Goal: Information Seeking & Learning: Learn about a topic

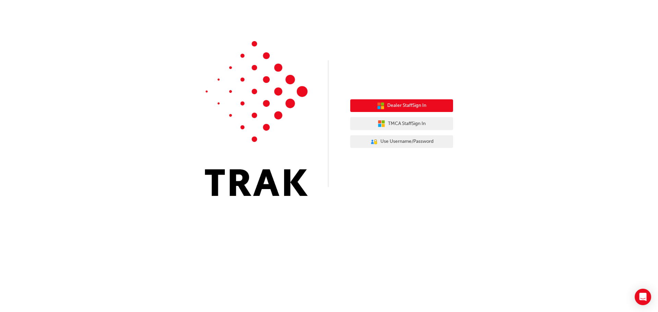
click at [422, 105] on span "Dealer Staff Sign In" at bounding box center [406, 106] width 39 height 8
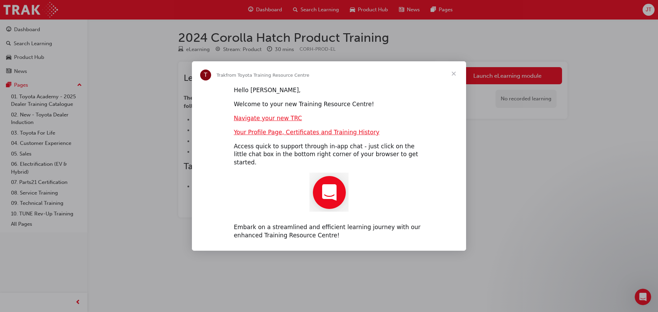
click at [454, 80] on span "Close" at bounding box center [454, 73] width 25 height 25
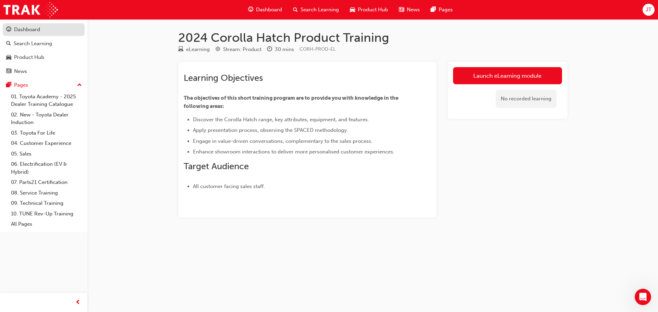
click at [36, 33] on div "Dashboard" at bounding box center [27, 30] width 26 height 8
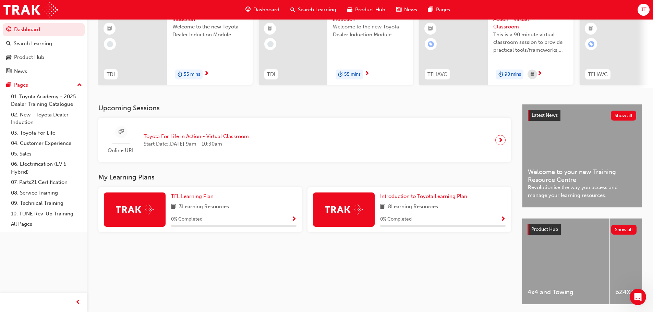
scroll to position [96, 0]
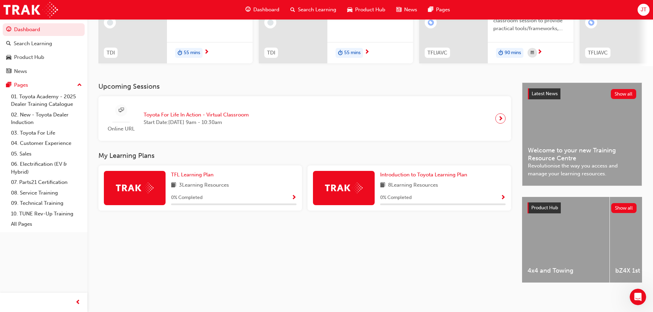
click at [504, 196] on span "Show Progress" at bounding box center [502, 198] width 5 height 6
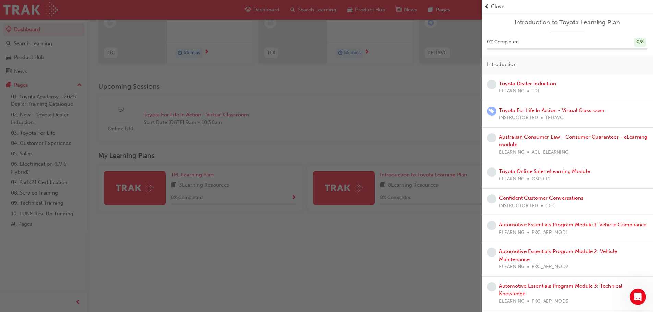
click at [523, 87] on div "Toyota Dealer Induction ELEARNING TDI" at bounding box center [527, 87] width 57 height 15
click at [405, 113] on div "button" at bounding box center [241, 156] width 482 height 312
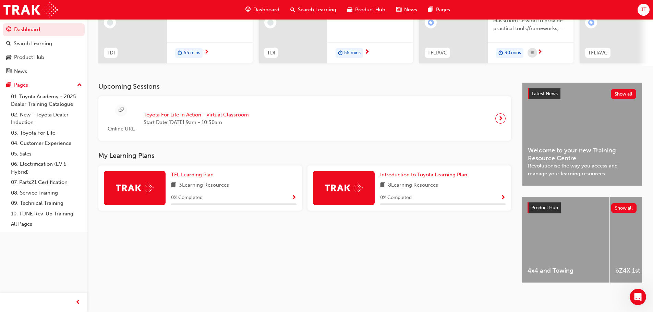
click at [403, 173] on span "Introduction to Toyota Learning Plan" at bounding box center [423, 175] width 87 height 6
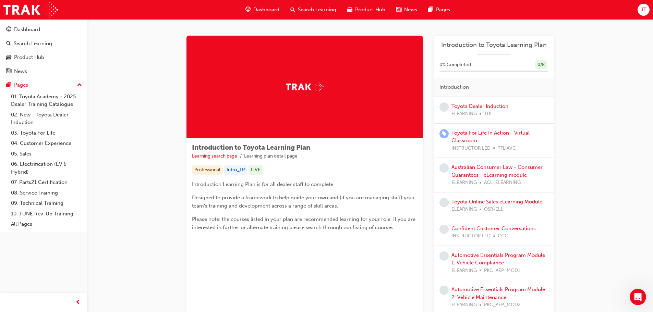
click at [476, 114] on span "ELEARNING" at bounding box center [463, 114] width 25 height 8
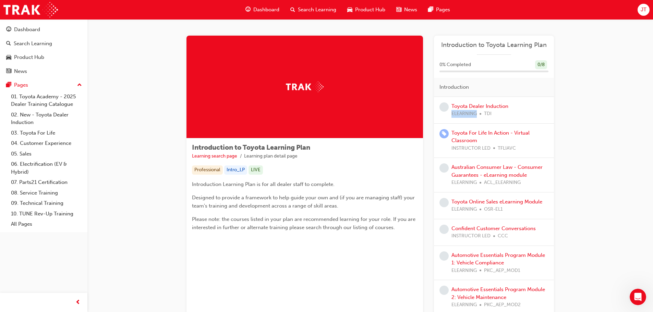
click at [476, 114] on span "ELEARNING" at bounding box center [463, 114] width 25 height 8
click at [329, 206] on span "Designed to provide a framework to help guide your own and (if you are managing…" at bounding box center [304, 202] width 224 height 14
click at [486, 108] on link "Toyota Dealer Induction" at bounding box center [479, 106] width 57 height 6
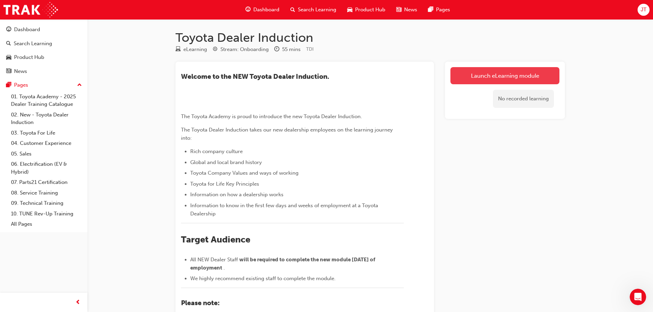
click at [508, 80] on link "Launch eLearning module" at bounding box center [504, 75] width 109 height 17
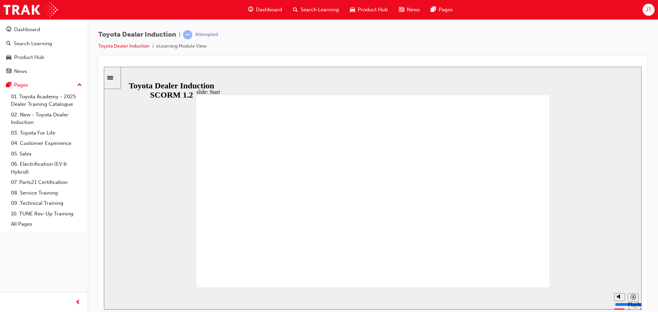
click at [576, 274] on div "slide: Start TOYOTA DEALER INDUCTION START START TOYOTA DEALER INDUCTION START …" at bounding box center [373, 188] width 538 height 243
drag, startPoint x: 617, startPoint y: 304, endPoint x: 618, endPoint y: 273, distance: 31.6
click at [618, 287] on div "Playback Speed 2 1.75 1.5 1.25" at bounding box center [624, 298] width 27 height 22
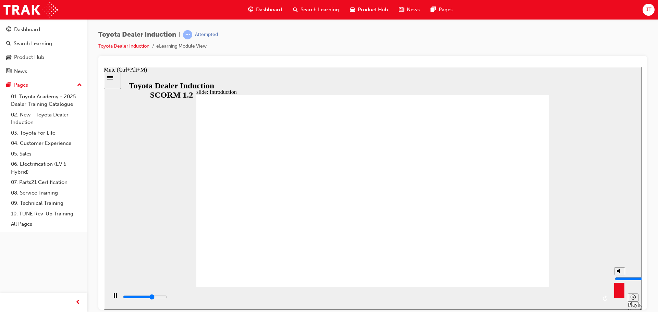
type input "39800"
type input "9"
type input "39800"
type input "10"
type input "40400"
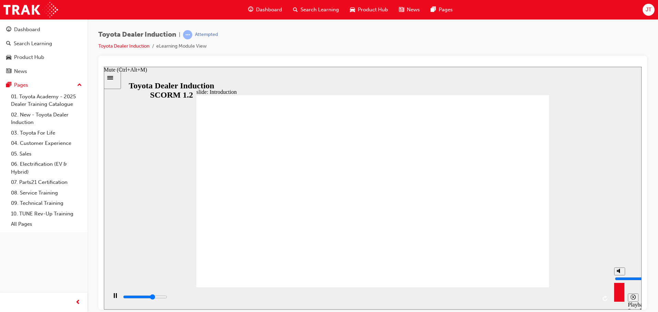
drag, startPoint x: 618, startPoint y: 273, endPoint x: 619, endPoint y: 268, distance: 4.2
type input "10"
click at [619, 276] on input "volume" at bounding box center [637, 278] width 44 height 5
click at [627, 274] on div "slide: Introduction As of January 1st 2024, the term “Guest” is replaced with “…" at bounding box center [373, 188] width 538 height 243
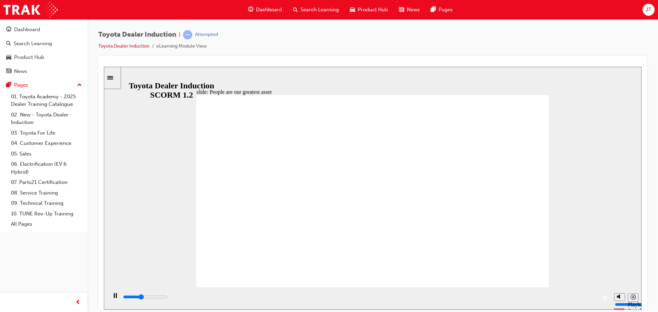
type input "7500"
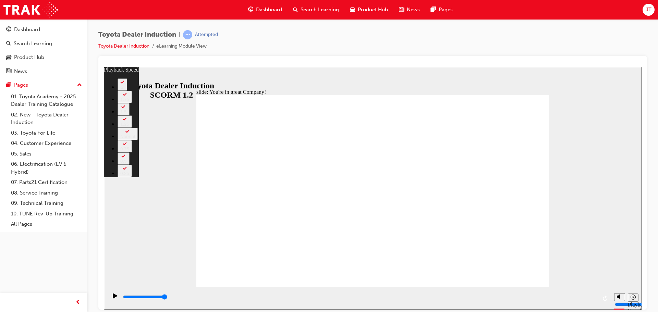
type input "156"
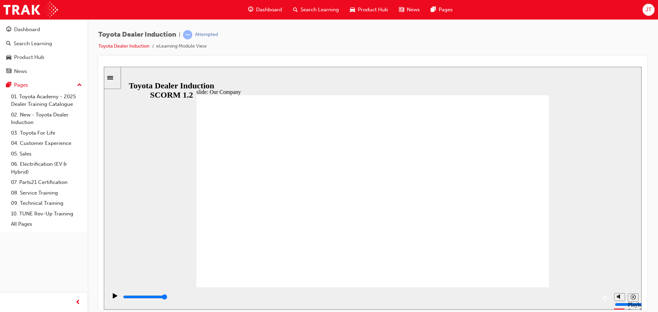
drag, startPoint x: 280, startPoint y: 253, endPoint x: 282, endPoint y: 248, distance: 4.9
drag, startPoint x: 278, startPoint y: 246, endPoint x: 307, endPoint y: 253, distance: 29.5
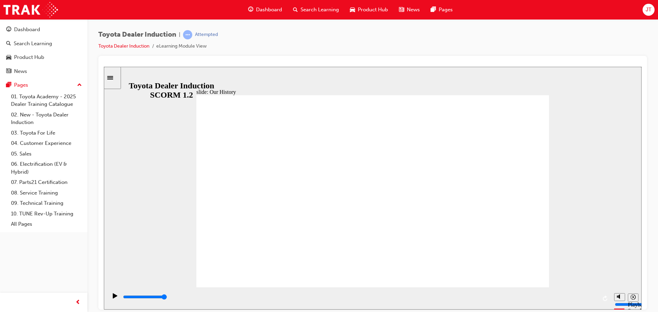
drag, startPoint x: 370, startPoint y: 251, endPoint x: 378, endPoint y: 251, distance: 8.6
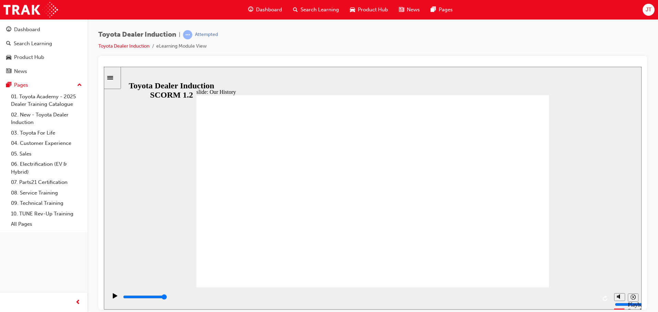
drag, startPoint x: 275, startPoint y: 239, endPoint x: 275, endPoint y: 233, distance: 5.2
drag, startPoint x: 272, startPoint y: 246, endPoint x: 277, endPoint y: 247, distance: 5.2
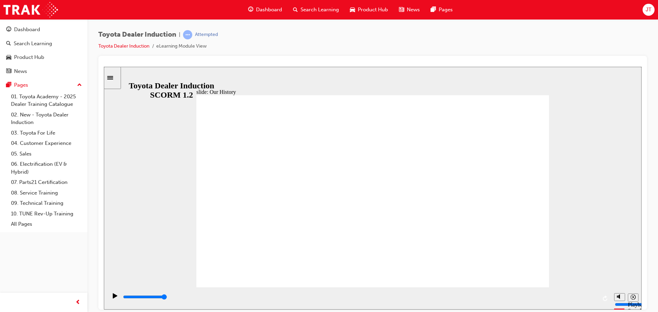
drag, startPoint x: 276, startPoint y: 251, endPoint x: 266, endPoint y: 254, distance: 10.1
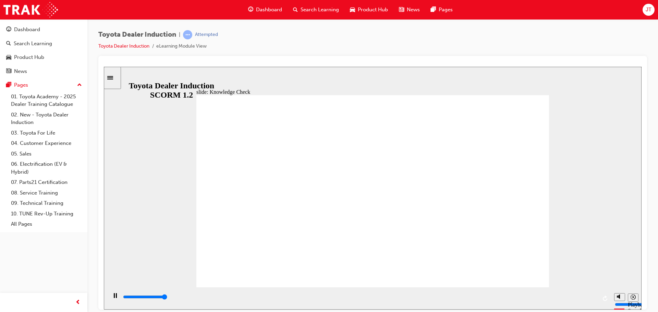
type input "5000"
radio input "true"
type input "5000"
radio input "true"
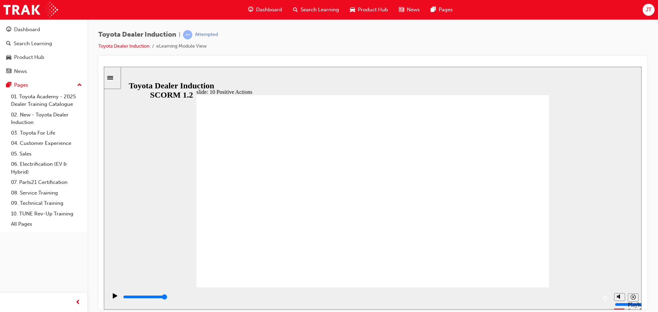
click at [542, 88] on div "slide: 10 Positive Actions Multiply 1 Today, and every day, we take ownership t…" at bounding box center [373, 188] width 538 height 243
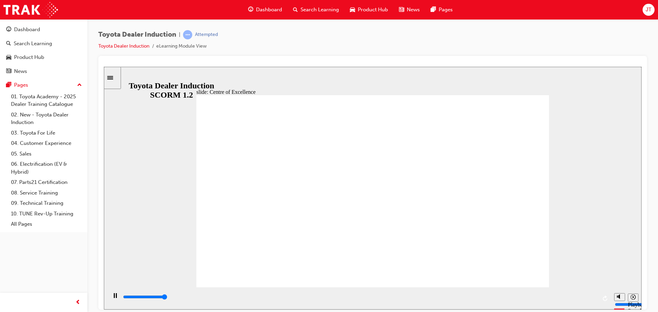
type input "15300"
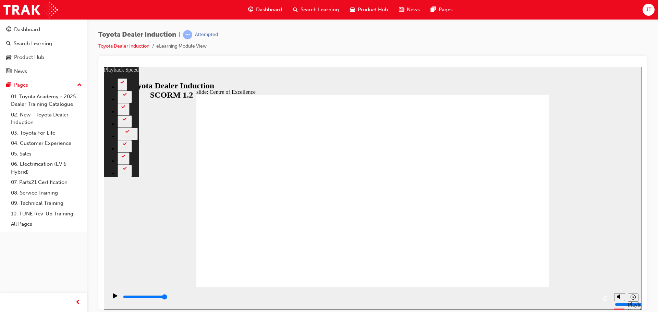
type input "248"
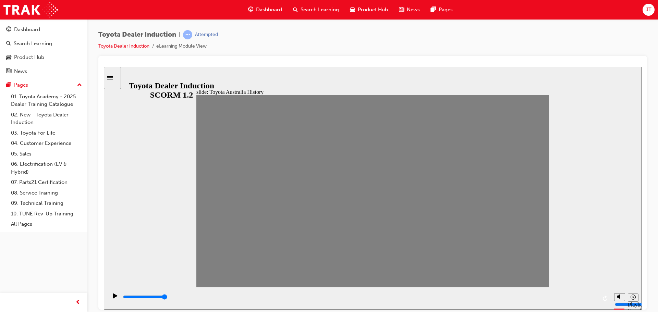
type input "9400"
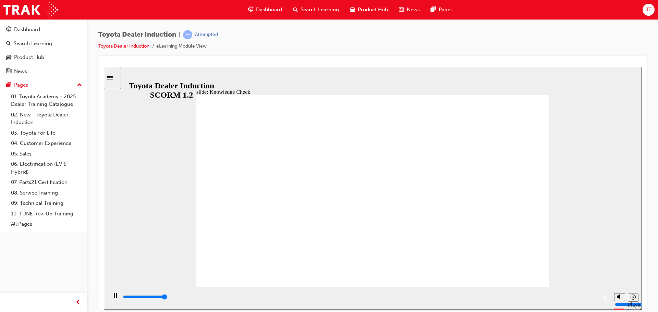
type input "5000"
radio input "true"
type input "5000"
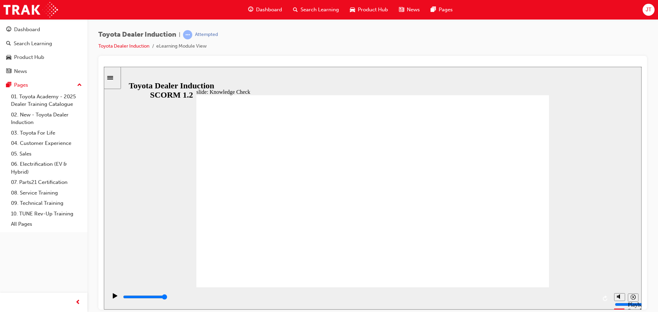
radio input "true"
type input "5000"
radio input "true"
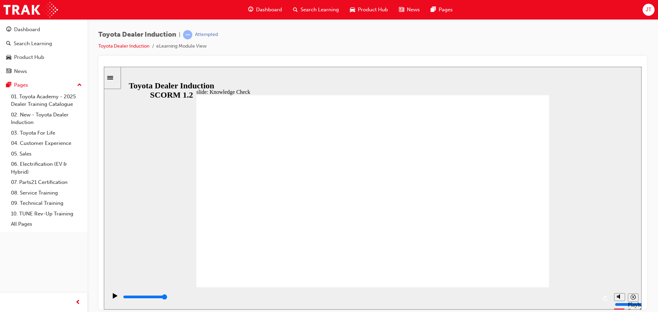
type input "9200"
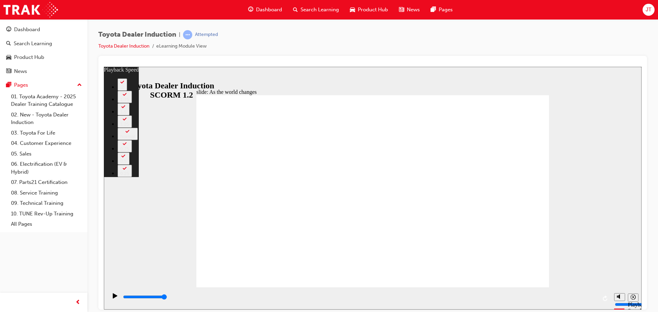
type input "128"
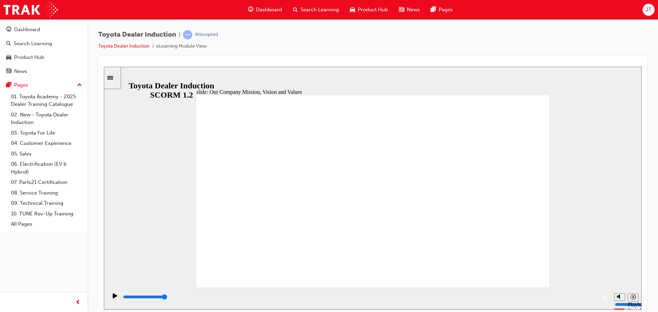
type input "5000"
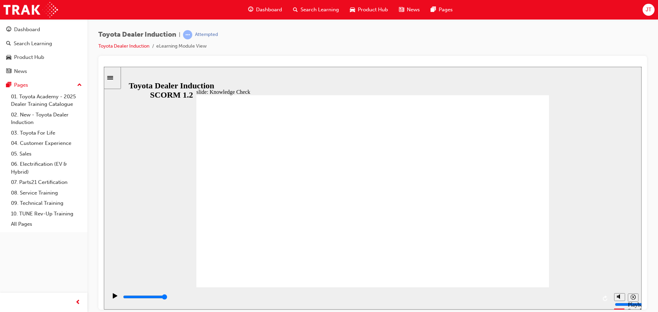
type input "h"
type input "ha"
type input "hap"
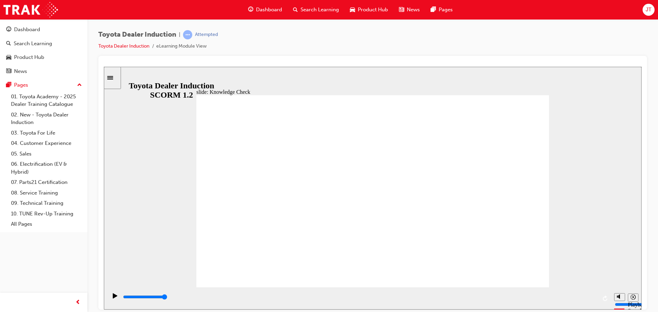
type input "hap"
type input "hape"
type input "hapen"
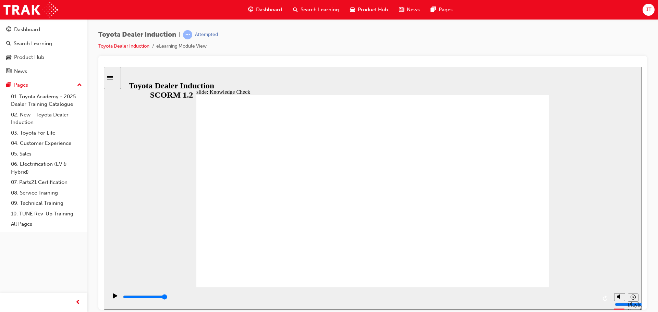
type input "hapens"
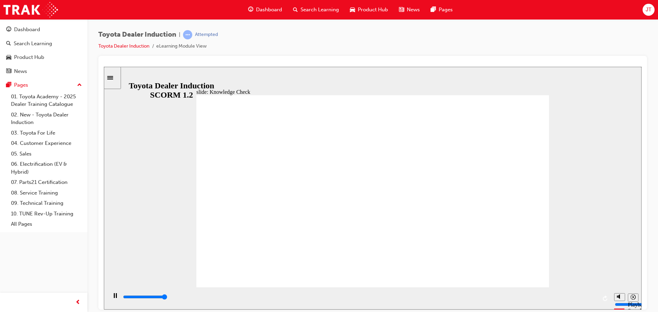
type input "5000"
type input "s"
type input "sa"
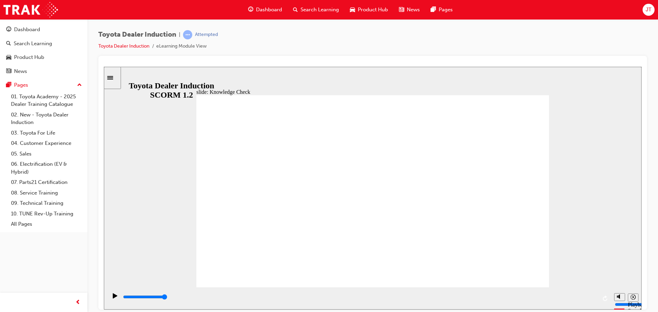
type input "sa"
type input "saf"
type input "safe"
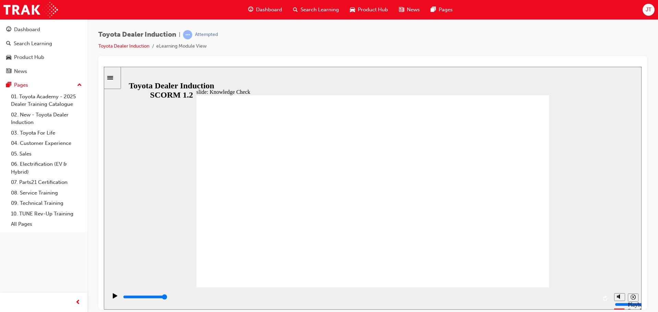
type input "safe"
type input "6500"
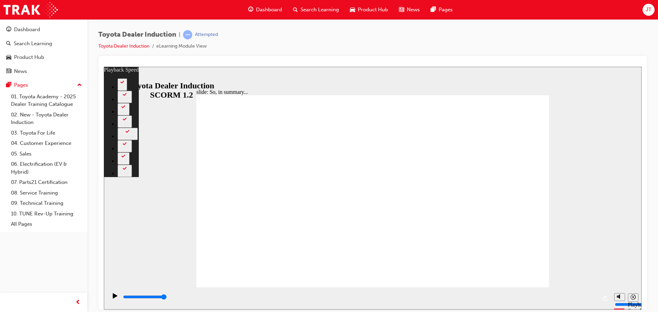
type input "128"
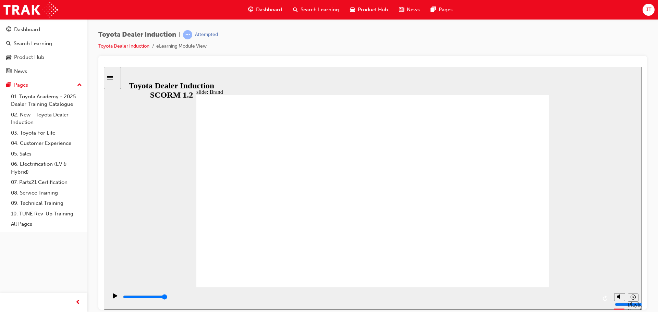
drag, startPoint x: 527, startPoint y: 263, endPoint x: 532, endPoint y: 109, distance: 154.4
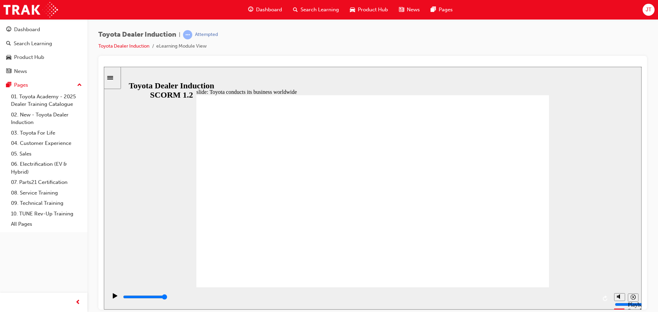
type input "8400"
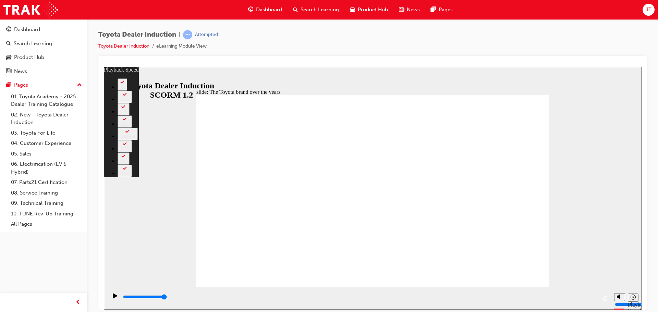
type input "165"
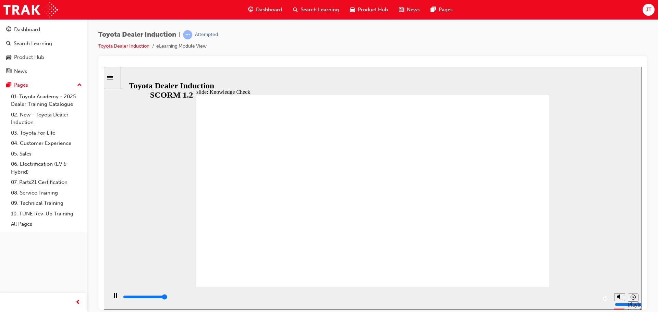
type input "5000"
radio input "true"
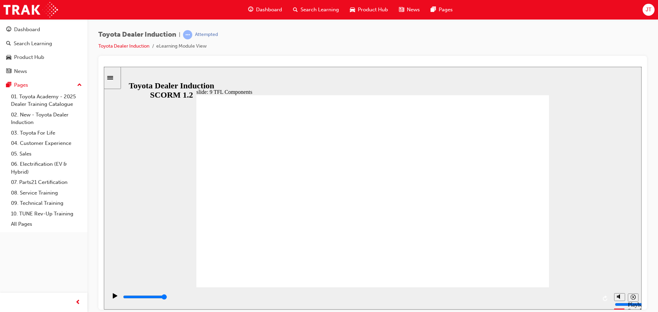
click at [167, 298] on input "slide progress" at bounding box center [145, 296] width 44 height 5
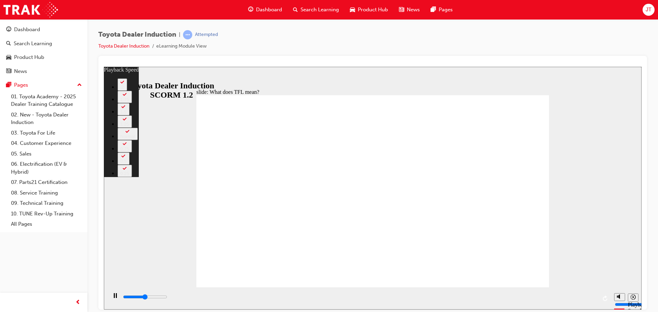
type input "5400"
type input "0"
type input "5600"
type input "0"
type input "5900"
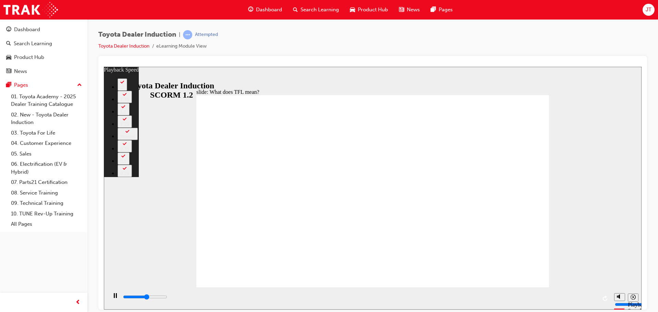
type input "0"
type input "6100"
type input "1"
type input "6400"
type input "1"
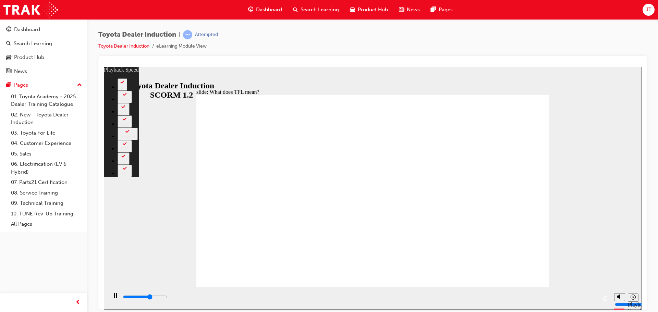
type input "6700"
type input "1"
type input "6900"
type input "2"
type input "7200"
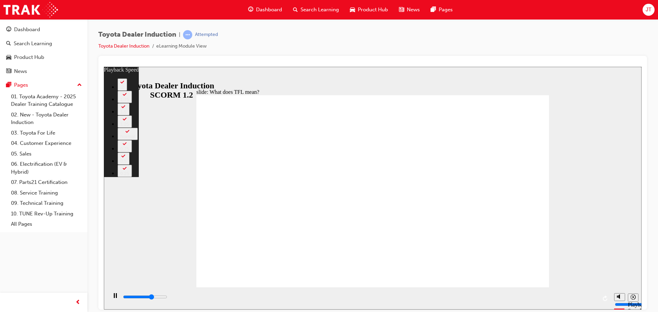
type input "2"
type input "7500"
type input "2"
type input "7700"
type input "2"
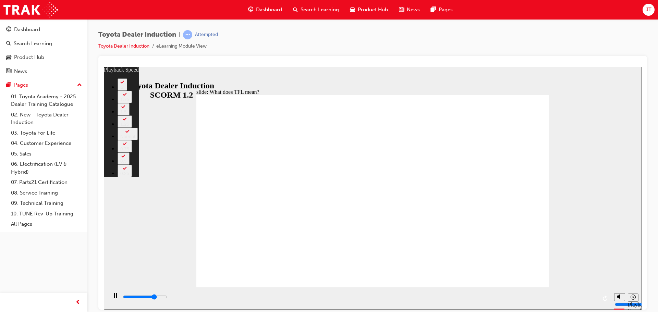
type input "8000"
type input "3"
type input "8300"
type input "3"
type input "8300"
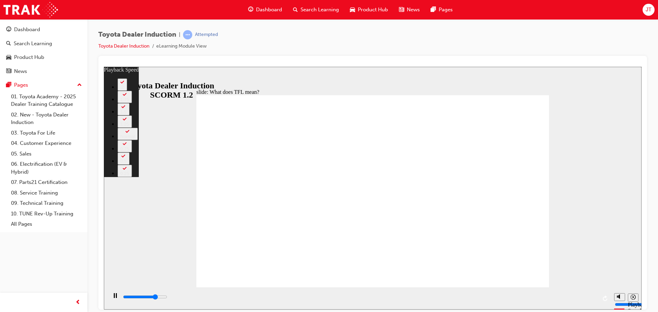
type input "3"
type input "8500"
type input "3"
type input "8800"
type input "3"
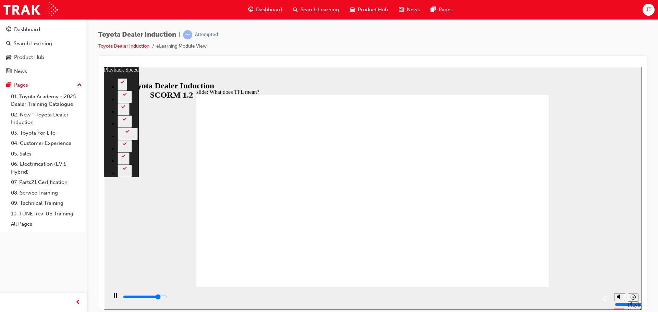
type input "9100"
type input "4"
type input "9300"
type input "4"
type input "9600"
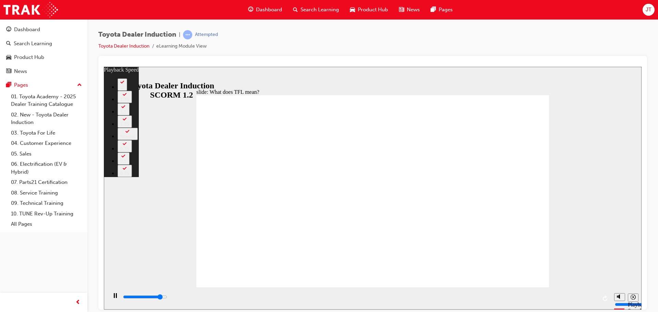
type input "4"
type input "9900"
type input "4"
type input "10100"
type input "5"
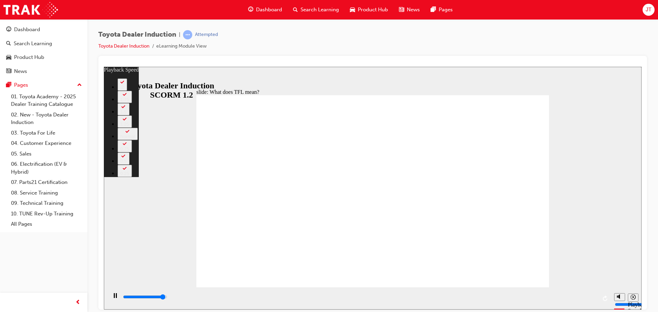
type input "10400"
type input "5"
type input "10600"
type input "5"
type input "10800"
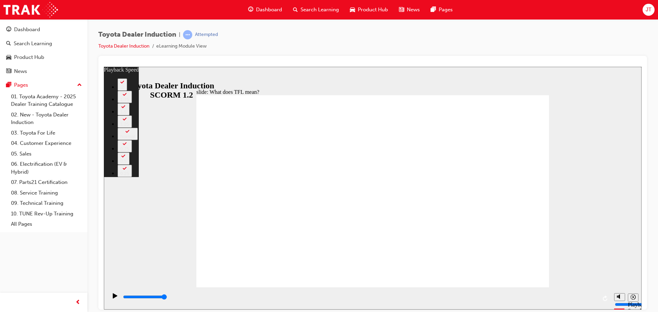
type input "122"
type input "139"
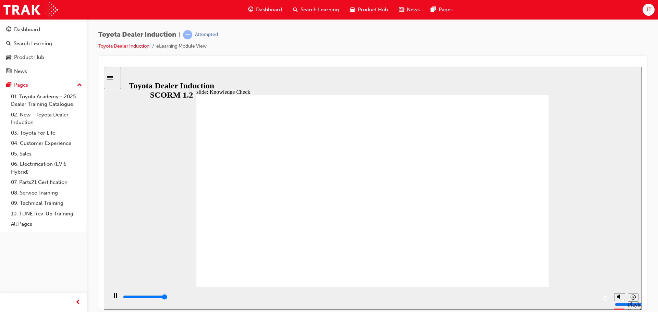
type input "5000"
radio input "true"
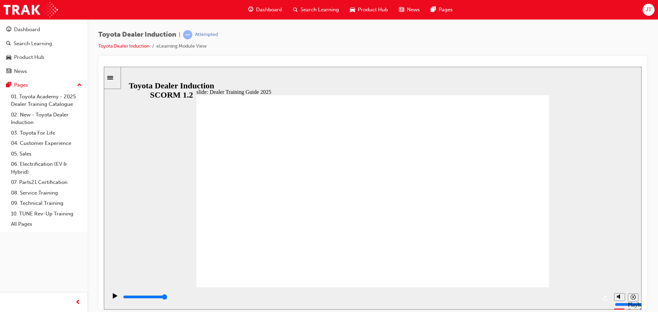
type input "5000"
radio input "true"
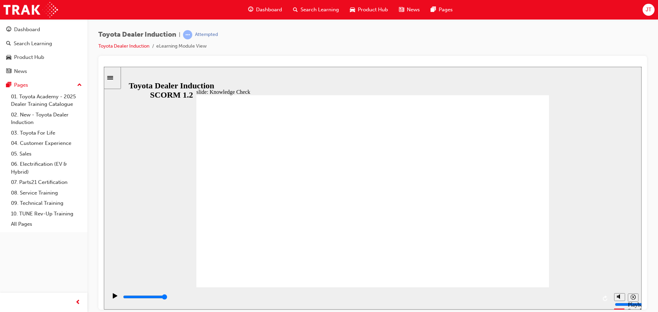
click at [516, 264] on span "Working at Your Dealership BACK BACK NEXT NEXT Working at Your Dealership BACK …" at bounding box center [372, 293] width 353 height 397
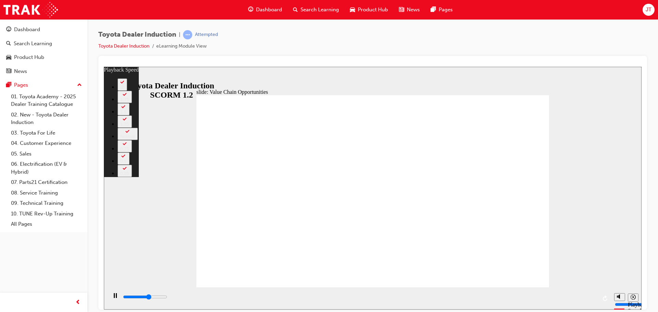
type input "6700"
type input "0"
type input "6900"
type input "0"
type input "7100"
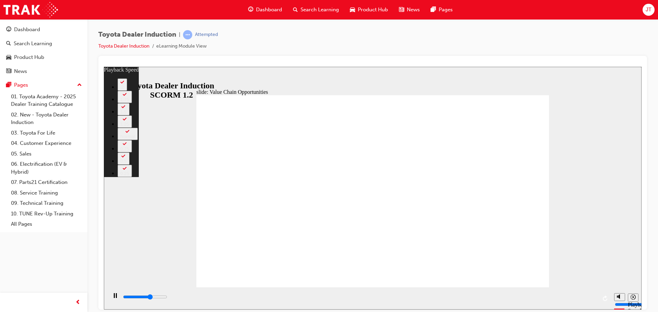
type input "0"
type input "7400"
type input "1"
type input "7700"
type input "1"
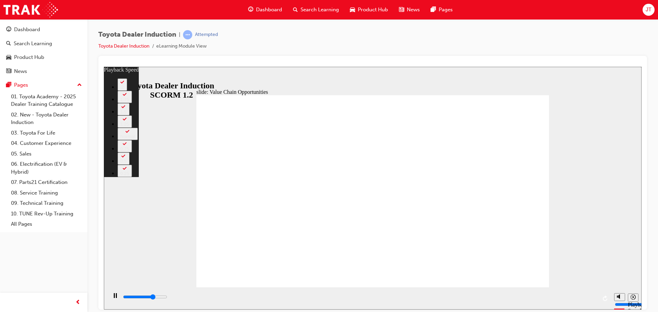
type input "7900"
type input "1"
type input "8200"
type input "2"
type input "8500"
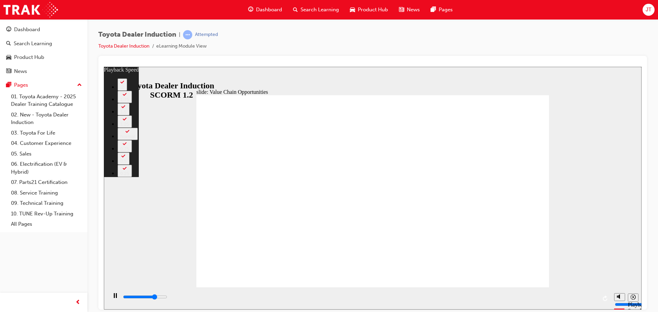
type input "2"
type input "8700"
type input "2"
type input "9000"
type input "2"
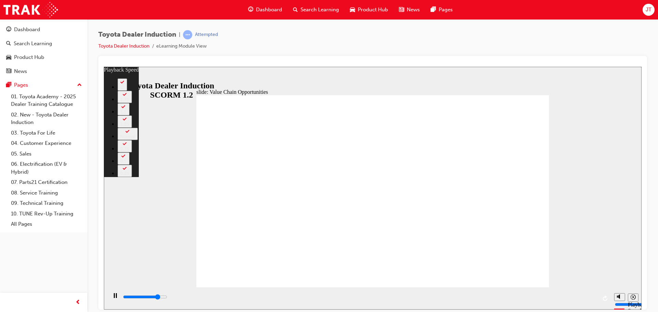
type input "9300"
type input "3"
type input "9500"
type input "3"
type input "9500"
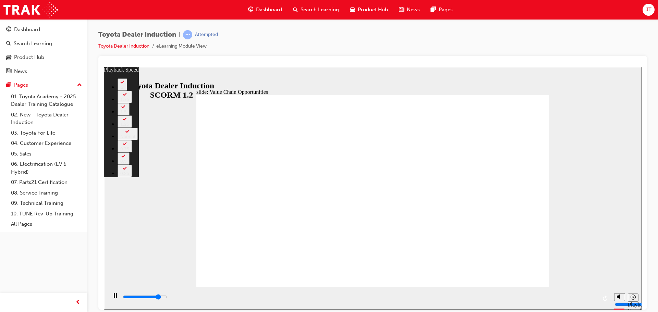
type input "3"
type input "9800"
type input "3"
type input "10000"
type input "3"
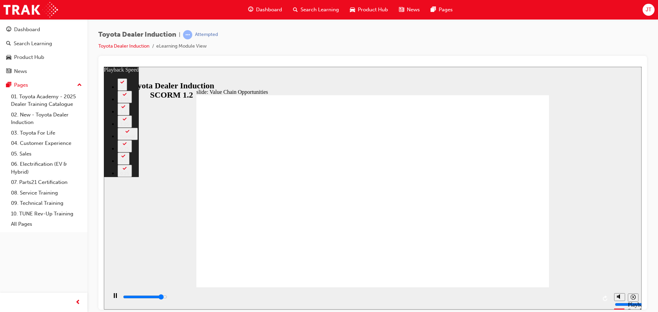
type input "10300"
type input "4"
type input "10600"
type input "4"
type input "10900"
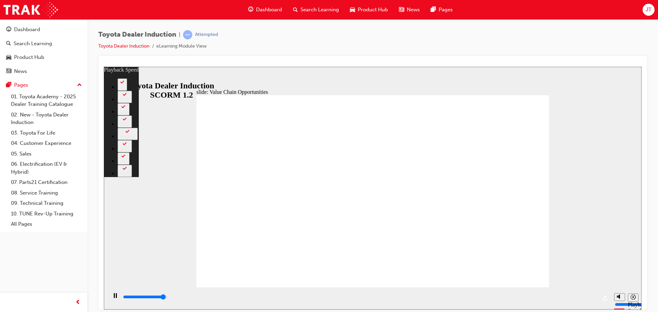
type input "4"
type input "11100"
type input "4"
type input "11300"
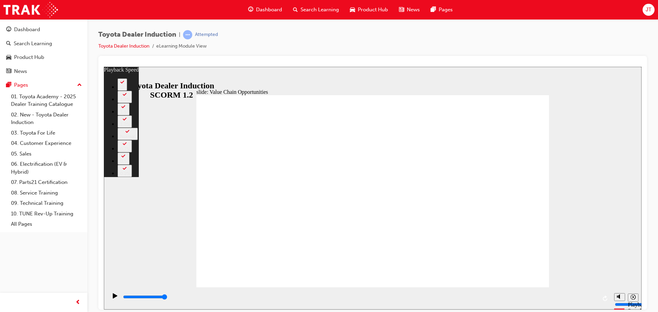
drag, startPoint x: 536, startPoint y: 99, endPoint x: 538, endPoint y: 105, distance: 6.4
type input "64"
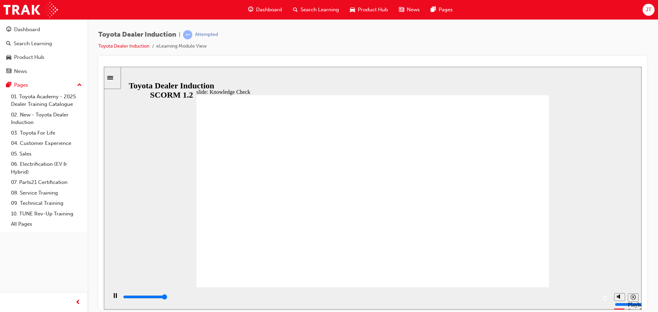
type input "5000"
radio input "true"
type input "5000"
radio input "true"
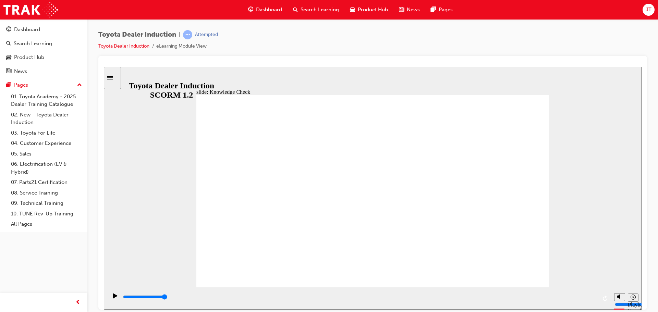
drag, startPoint x: 507, startPoint y: 93, endPoint x: 511, endPoint y: 101, distance: 9.2
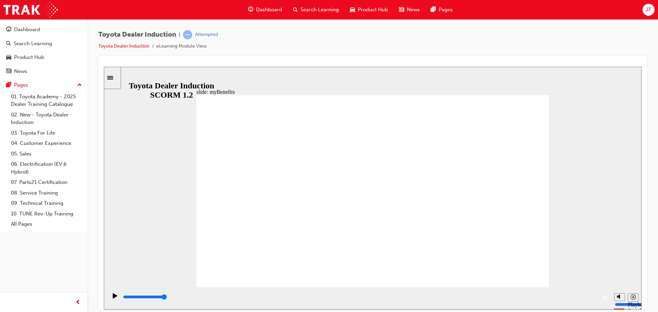
type input "5000"
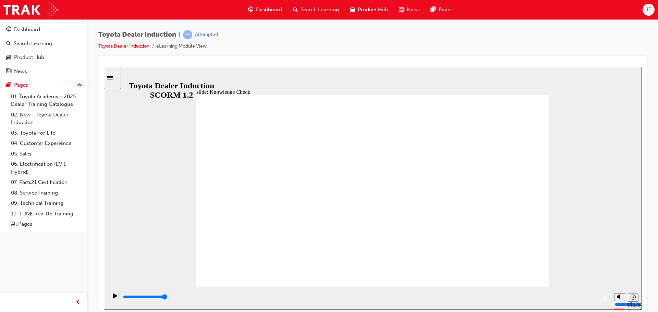
type input "k"
type input "kb"
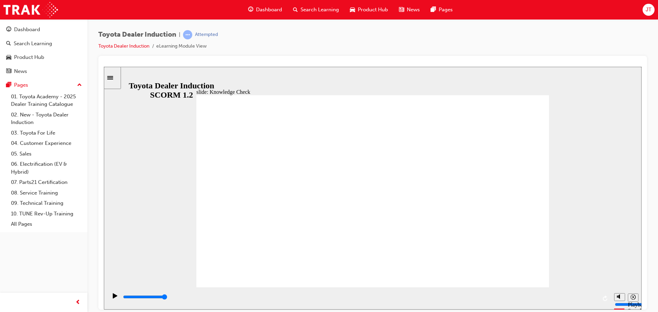
type input "kbb"
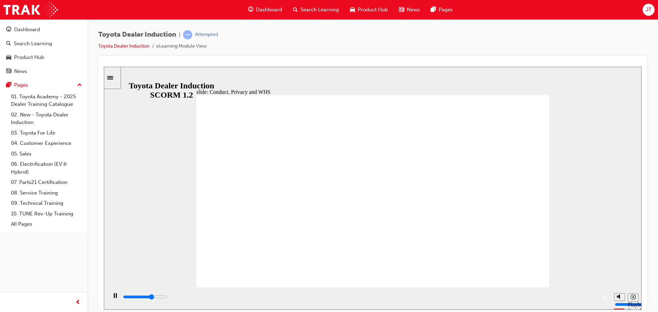
click at [568, 297] on div "playback controls" at bounding box center [359, 297] width 475 height 8
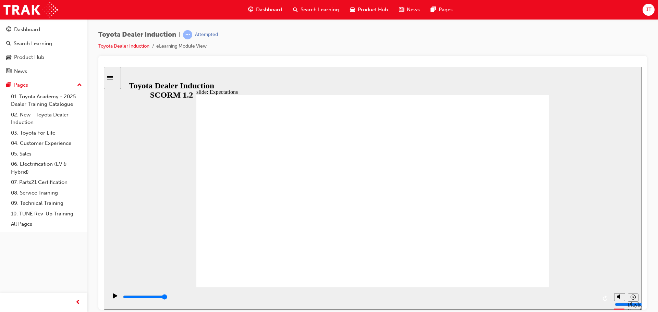
click at [595, 300] on div "playback controls" at bounding box center [359, 297] width 475 height 8
type input "7200"
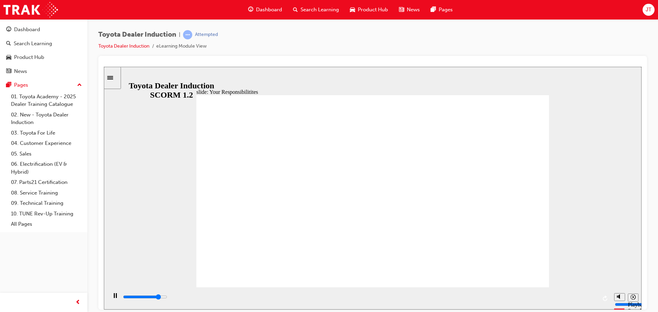
checkbox input "true"
type input "8200"
checkbox input "true"
type input "8400"
checkbox input "true"
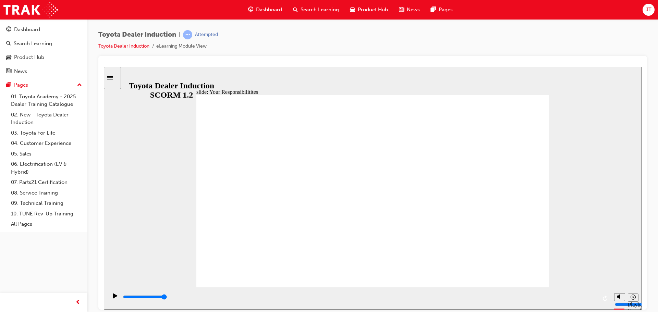
checkbox input "true"
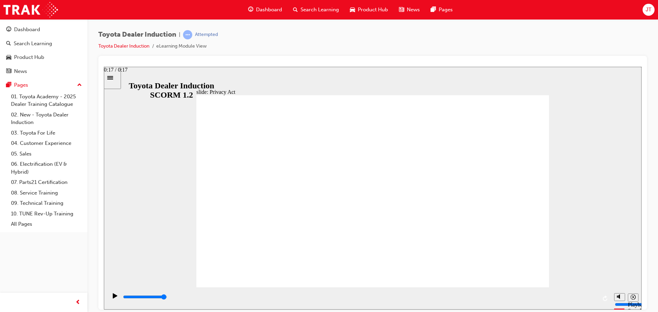
click at [589, 297] on div "playback controls" at bounding box center [359, 297] width 475 height 8
click at [590, 300] on div "playback controls" at bounding box center [359, 297] width 475 height 8
click at [113, 296] on icon "Play (Ctrl+Alt+P)" at bounding box center [115, 295] width 5 height 5
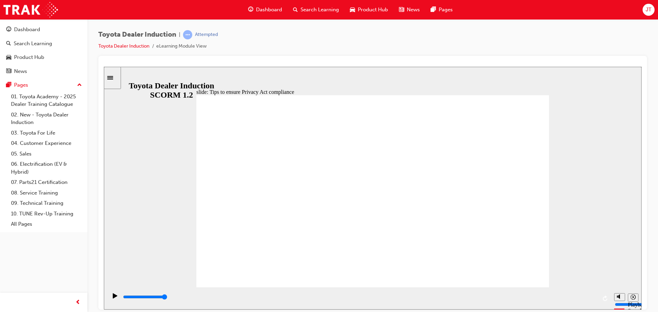
click at [167, 299] on input "slide progress" at bounding box center [145, 296] width 44 height 5
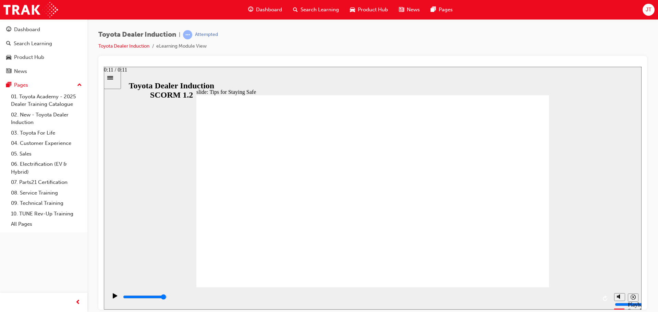
click at [586, 295] on div "playback controls" at bounding box center [359, 297] width 475 height 8
drag, startPoint x: 336, startPoint y: 245, endPoint x: 338, endPoint y: 250, distance: 5.2
drag, startPoint x: 365, startPoint y: 240, endPoint x: 363, endPoint y: 246, distance: 6.2
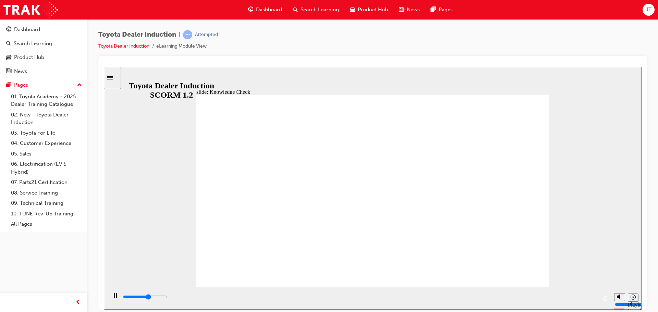
type input "3000"
checkbox input "true"
drag, startPoint x: 532, startPoint y: 94, endPoint x: 532, endPoint y: 109, distance: 15.1
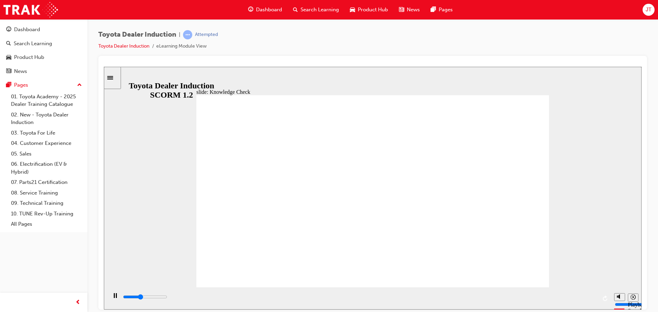
type input "5000"
radio input "true"
type input "5000"
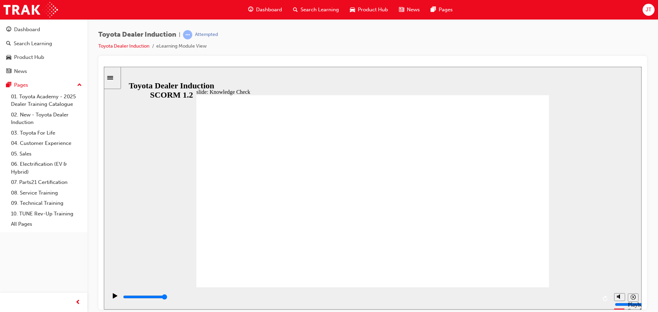
checkbox input "true"
type input "2100"
checkbox input "true"
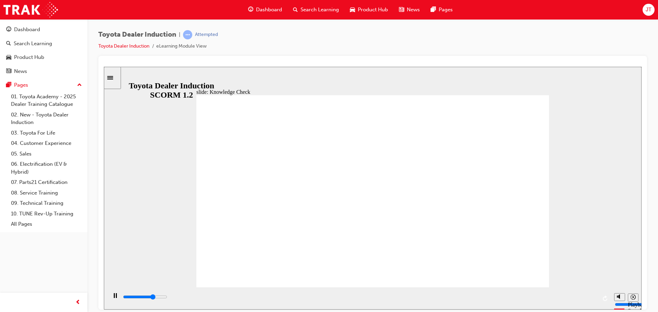
type input "9900"
